Goal: Navigation & Orientation: Understand site structure

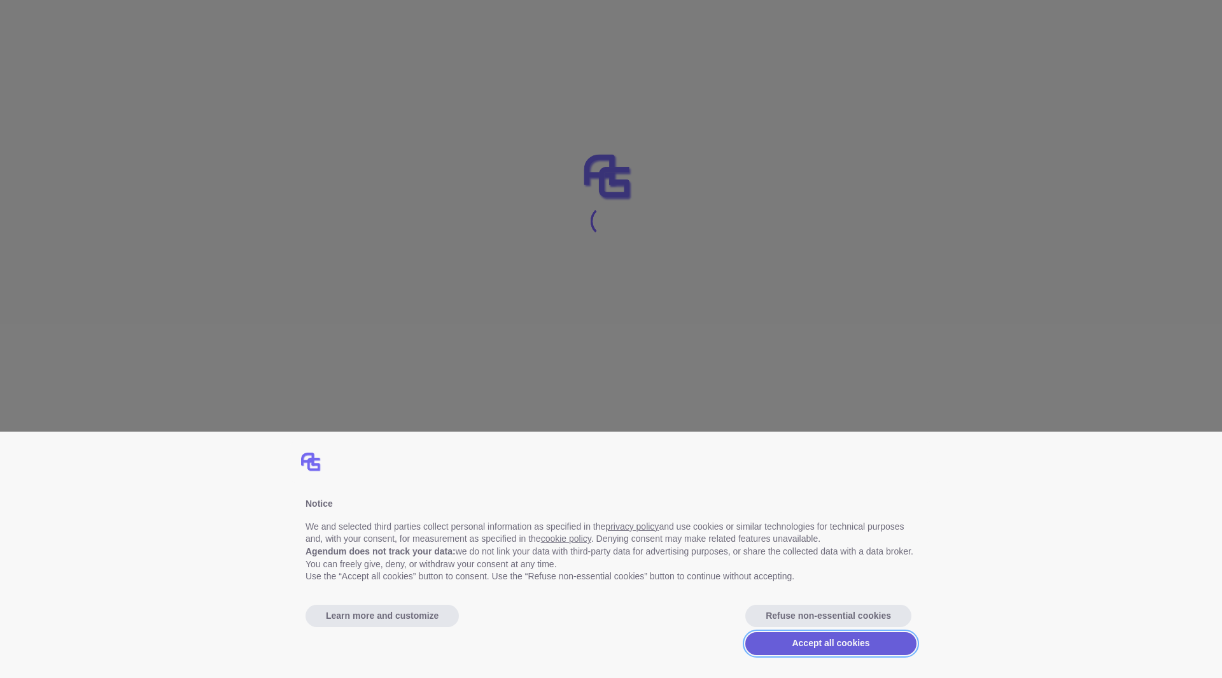
click at [820, 647] on button "Accept all cookies" at bounding box center [830, 643] width 171 height 23
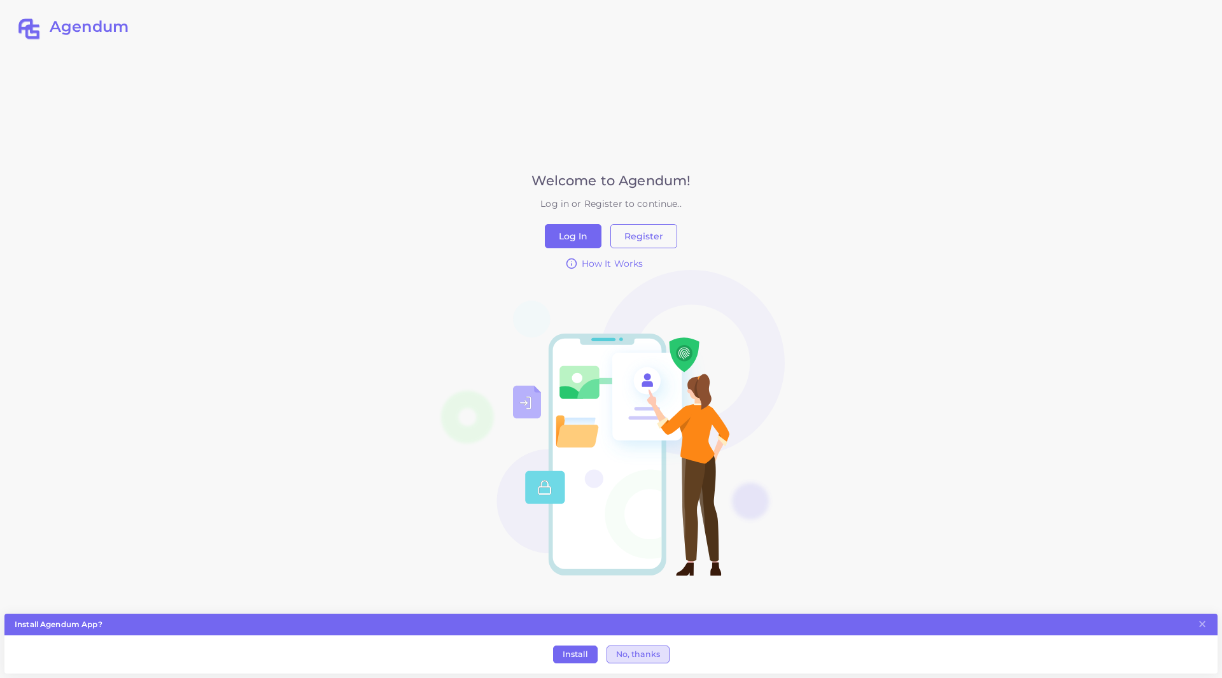
click at [635, 655] on button "No, thanks" at bounding box center [637, 654] width 63 height 18
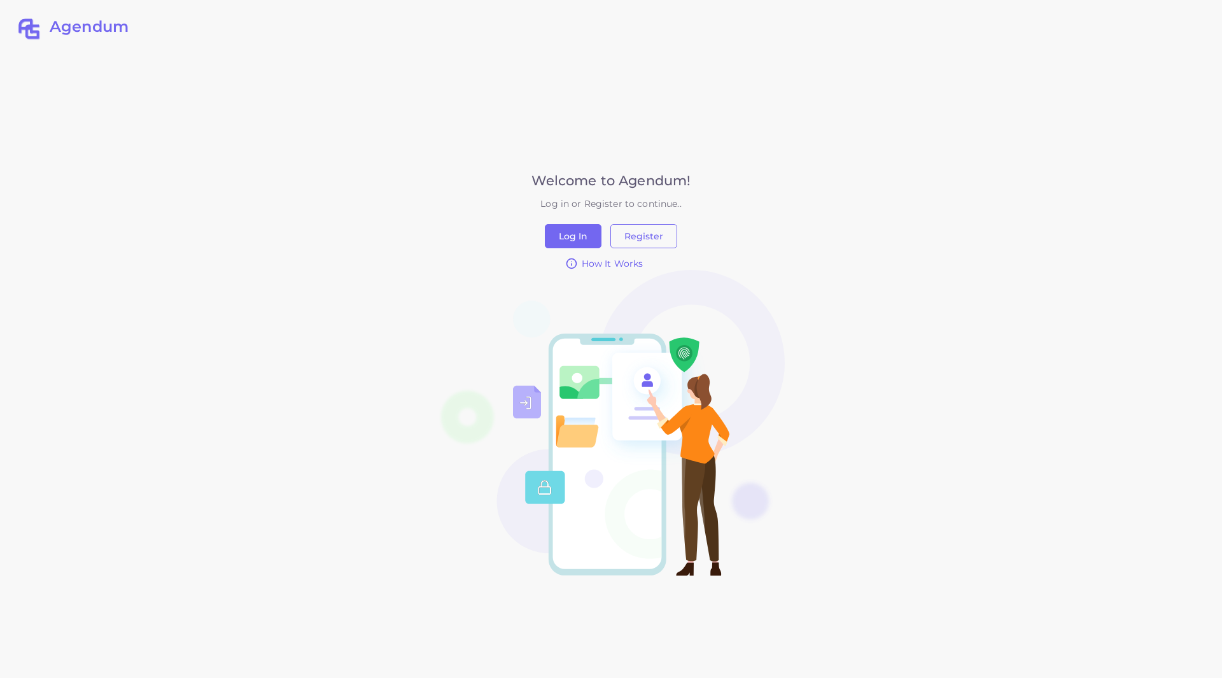
click at [587, 268] on span "How It Works" at bounding box center [613, 263] width 62 height 13
